Goal: Find specific page/section: Find specific page/section

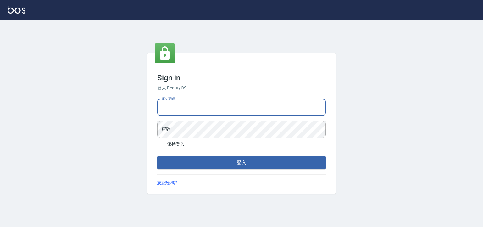
click at [183, 107] on input "電話號碼" at bounding box center [241, 107] width 168 height 17
type input "0930798111"
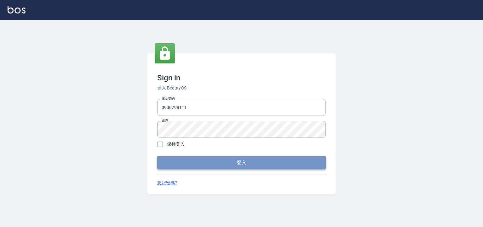
click at [204, 168] on button "登入" at bounding box center [241, 162] width 168 height 13
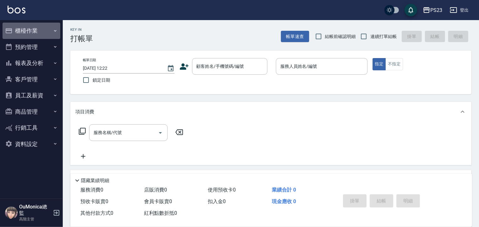
click at [54, 33] on icon "button" at bounding box center [55, 30] width 5 height 5
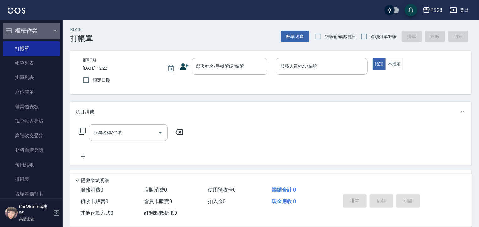
click at [54, 33] on icon "button" at bounding box center [55, 30] width 5 height 5
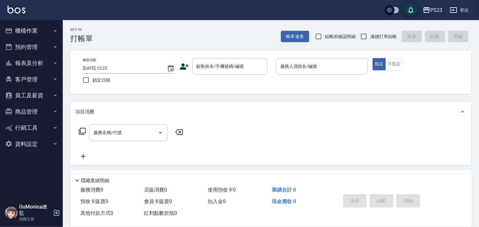
click at [46, 96] on button "員工及薪資" at bounding box center [32, 95] width 58 height 16
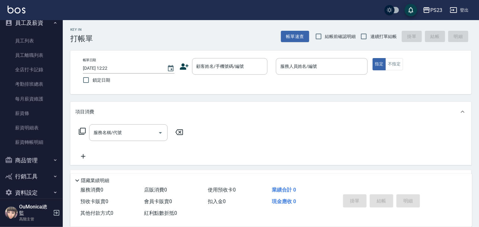
scroll to position [82, 0]
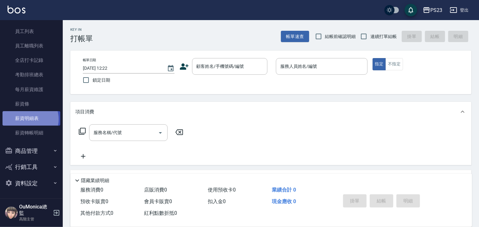
click at [28, 119] on link "薪資明細表" at bounding box center [32, 118] width 58 height 14
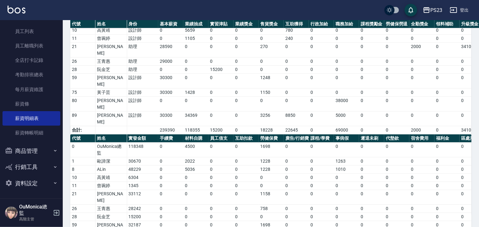
scroll to position [65, 0]
